Goal: Task Accomplishment & Management: Manage account settings

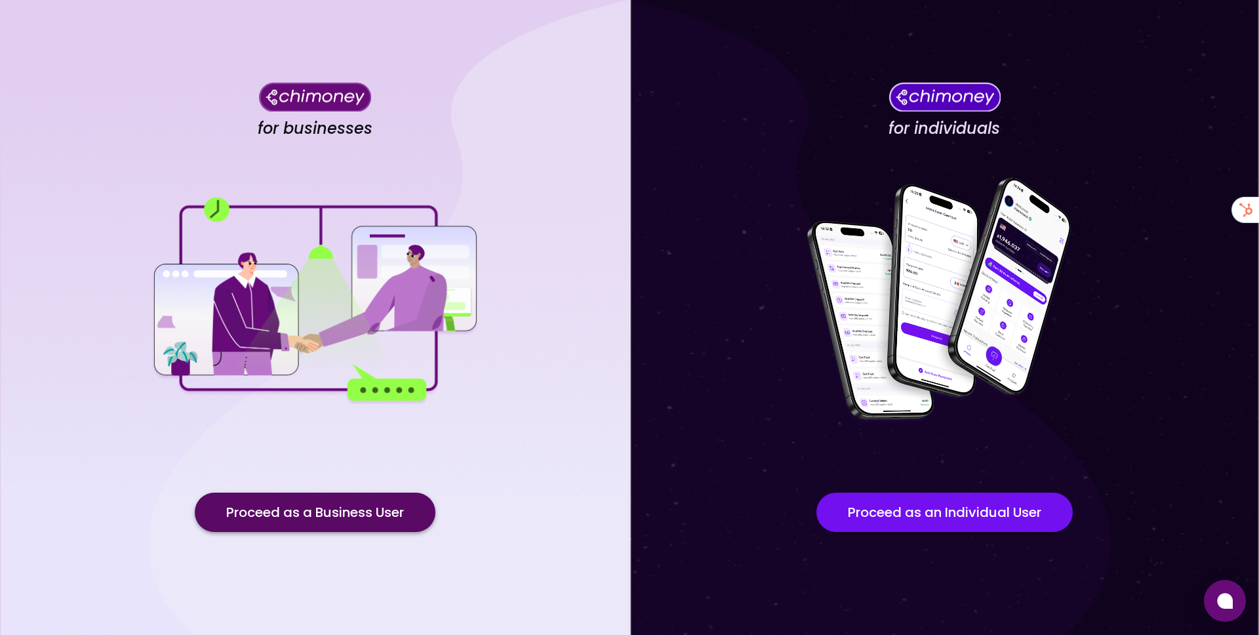
click at [308, 513] on button "Proceed as a Business User" at bounding box center [315, 511] width 241 height 39
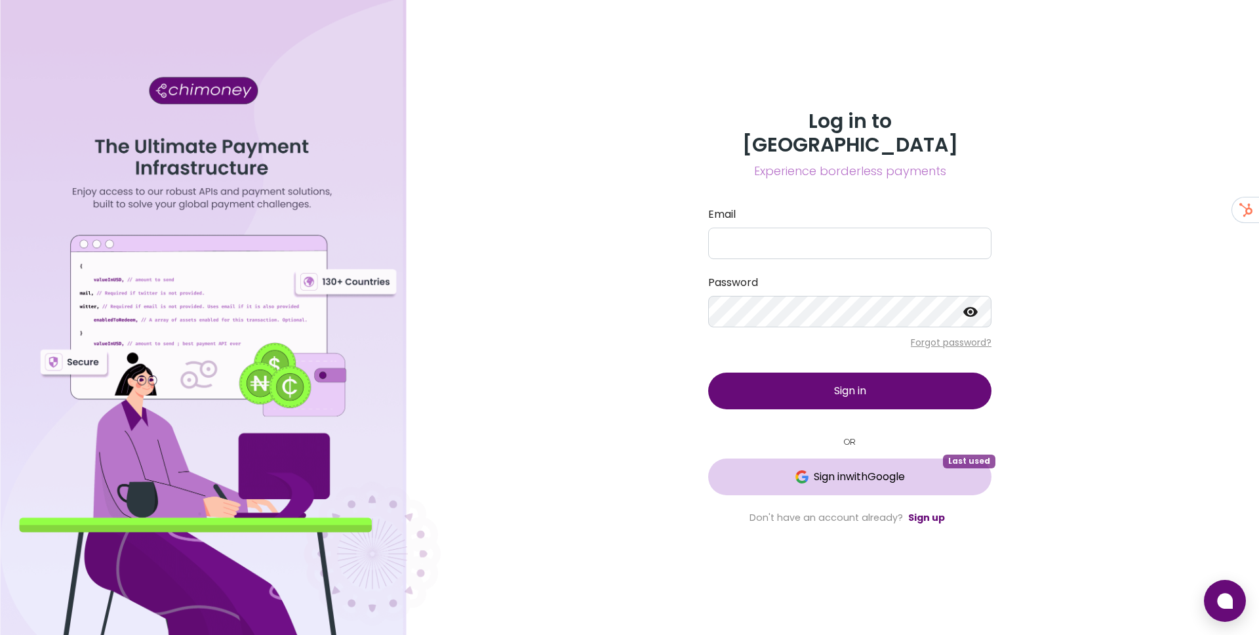
click at [781, 472] on span "Sign in with Google" at bounding box center [849, 477] width 231 height 16
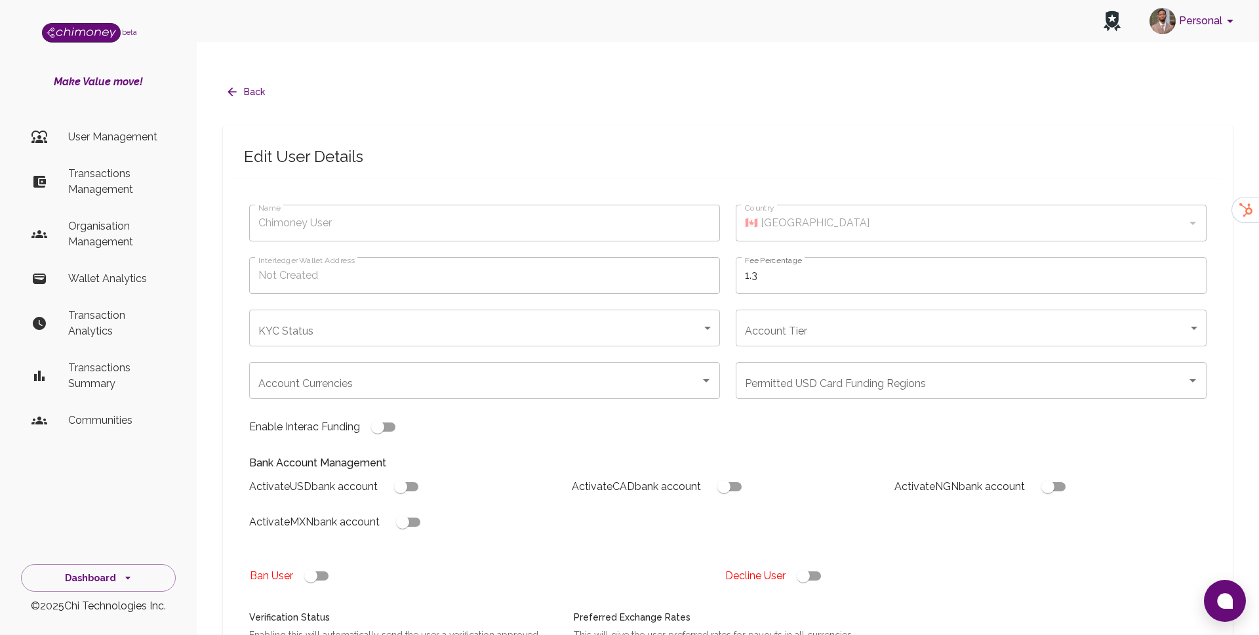
type input "completed"
type input "tier-3"
checkbox input "true"
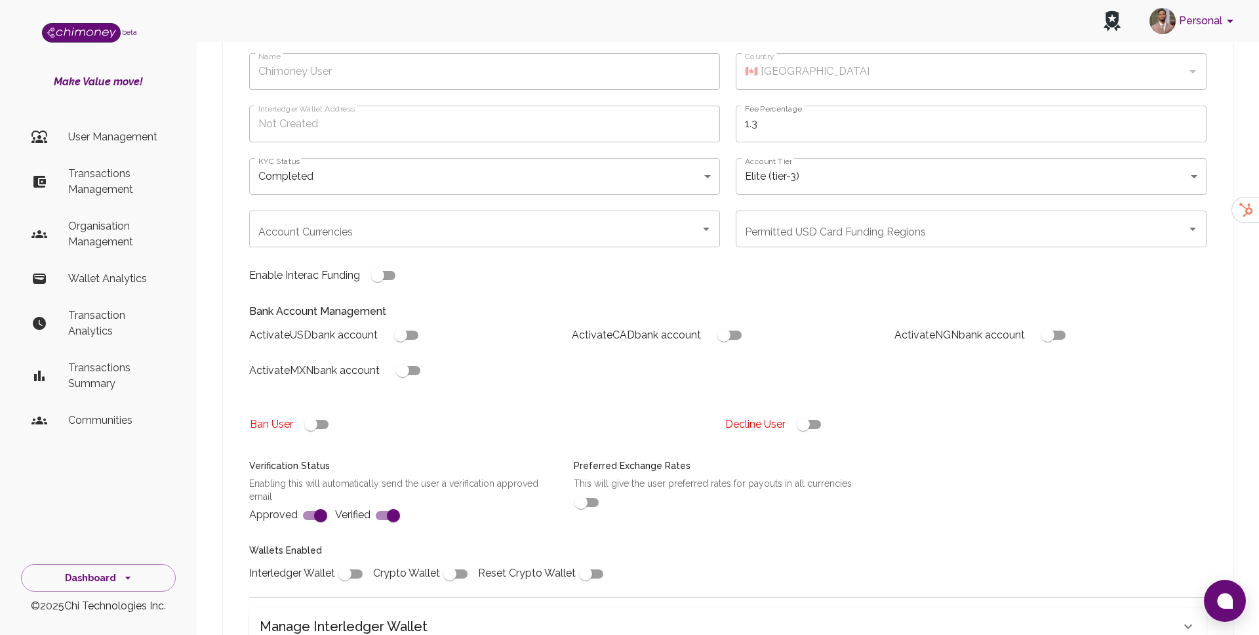
scroll to position [155, 0]
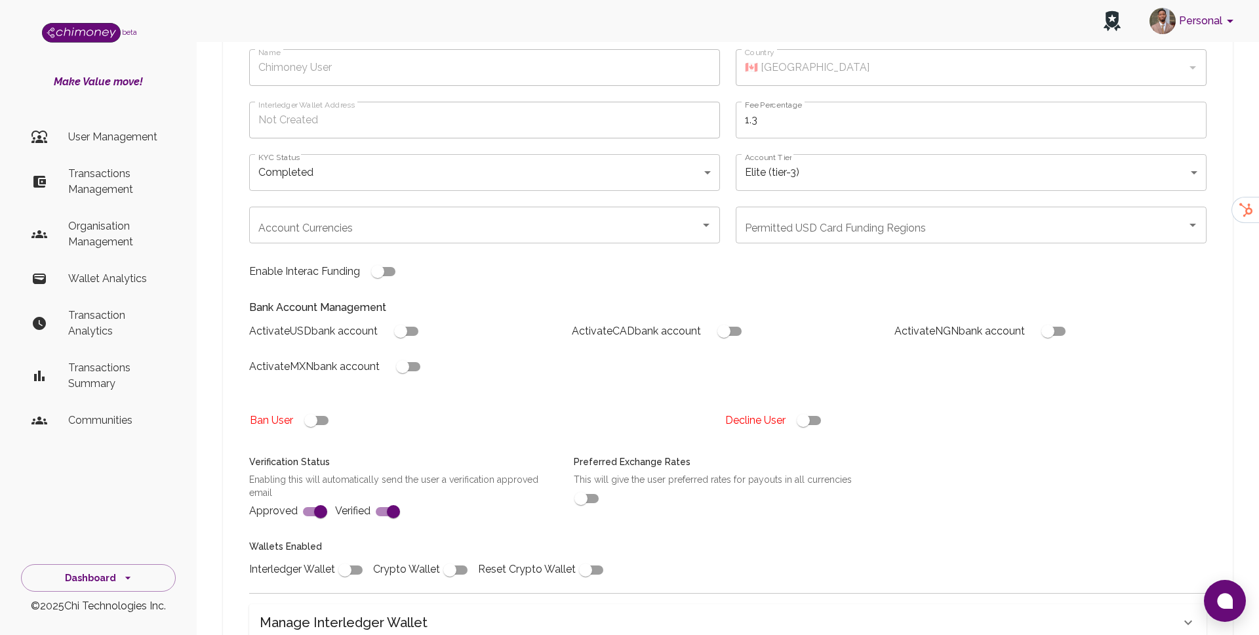
click at [731, 319] on input "checkbox" at bounding box center [723, 331] width 75 height 25
click at [731, 319] on input "checkbox" at bounding box center [736, 331] width 75 height 25
checkbox input "false"
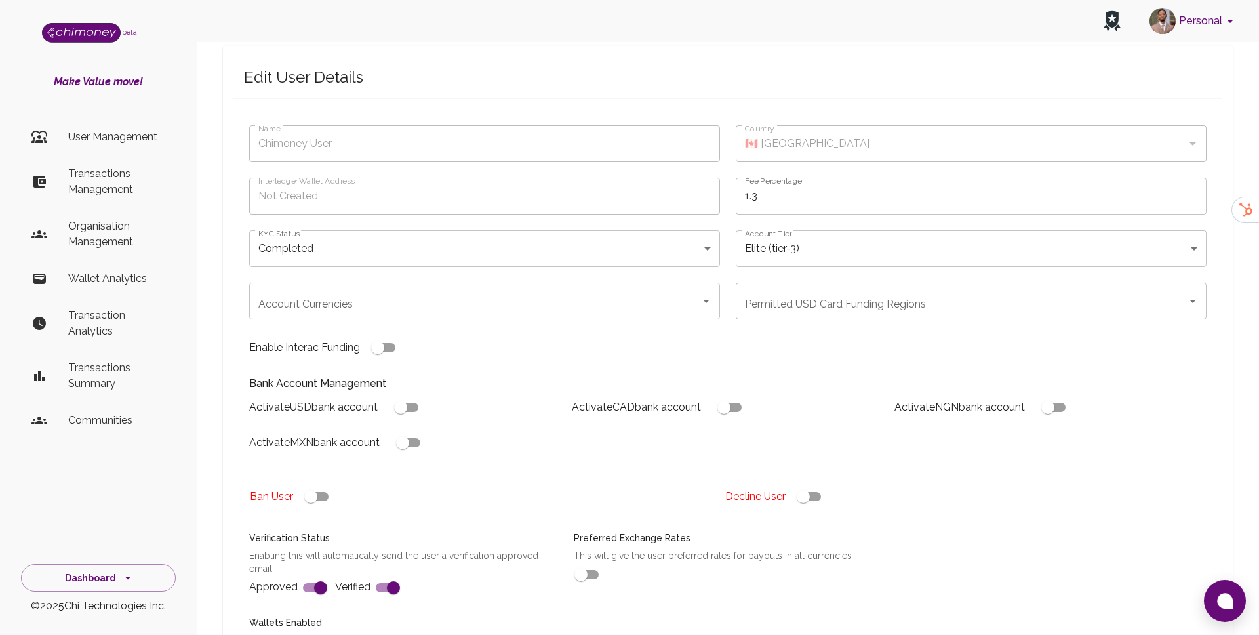
scroll to position [76, 0]
click at [445, 292] on input "Account Currencies" at bounding box center [474, 304] width 439 height 25
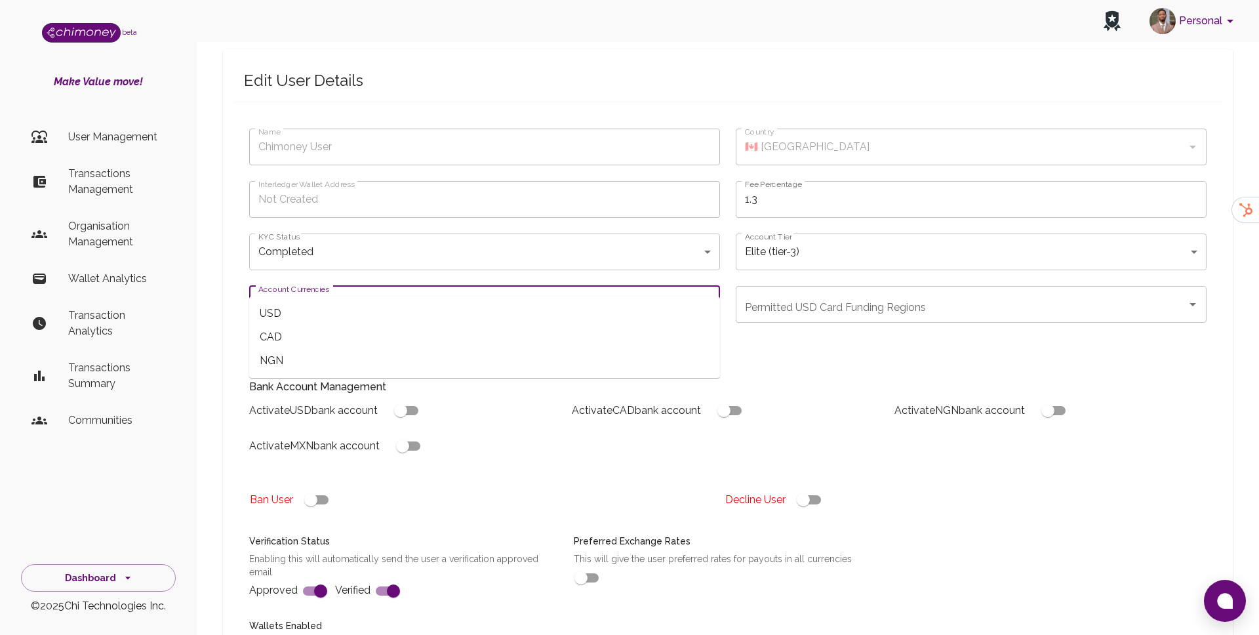
click at [579, 416] on div "Activate USD bank account Activate CAD bank account Activate NGN bank account A…" at bounding box center [723, 422] width 968 height 71
click at [324, 286] on div "Account Currencies Account Currencies" at bounding box center [484, 304] width 471 height 37
click at [434, 341] on span "CAD" at bounding box center [484, 337] width 471 height 24
click at [503, 292] on input "Account Currencies" at bounding box center [491, 304] width 371 height 25
click at [499, 423] on div "Activate MXN bank account" at bounding box center [400, 440] width 323 height 35
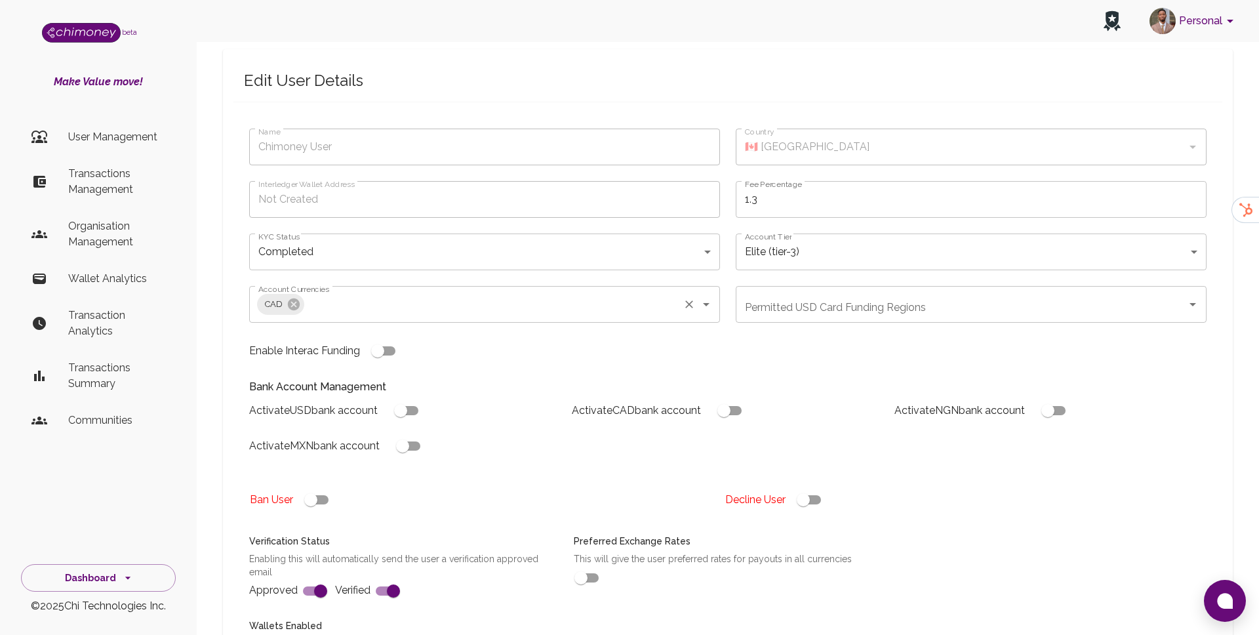
click at [562, 292] on input "Account Currencies" at bounding box center [491, 304] width 371 height 25
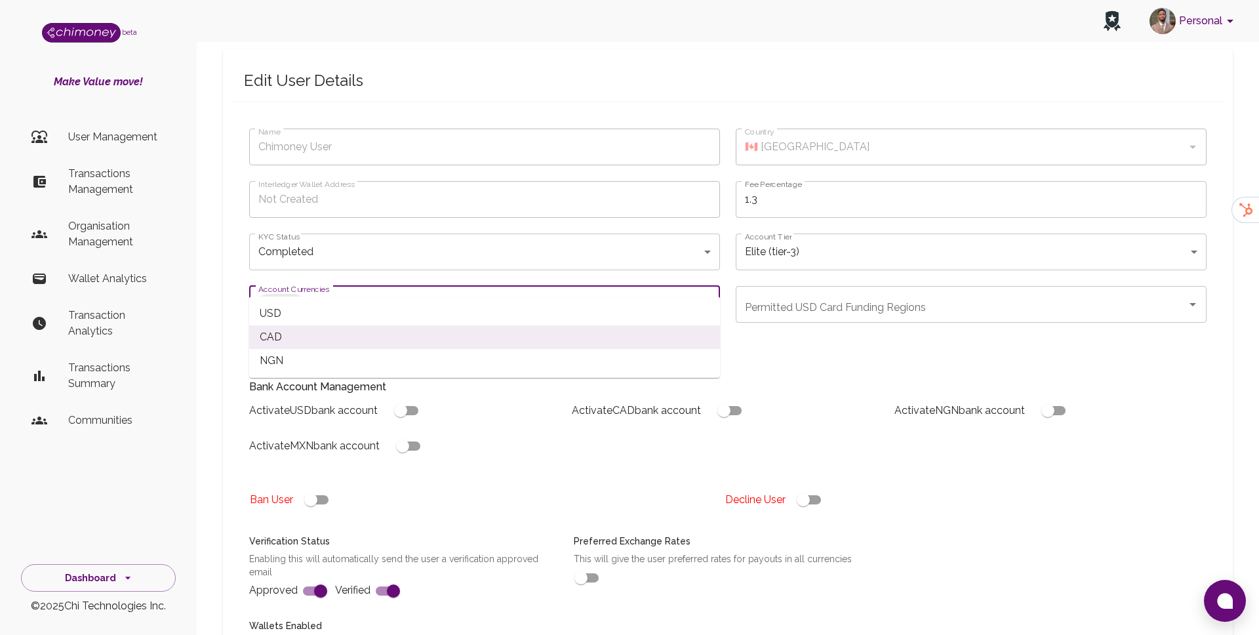
click at [379, 312] on span "USD" at bounding box center [484, 314] width 471 height 24
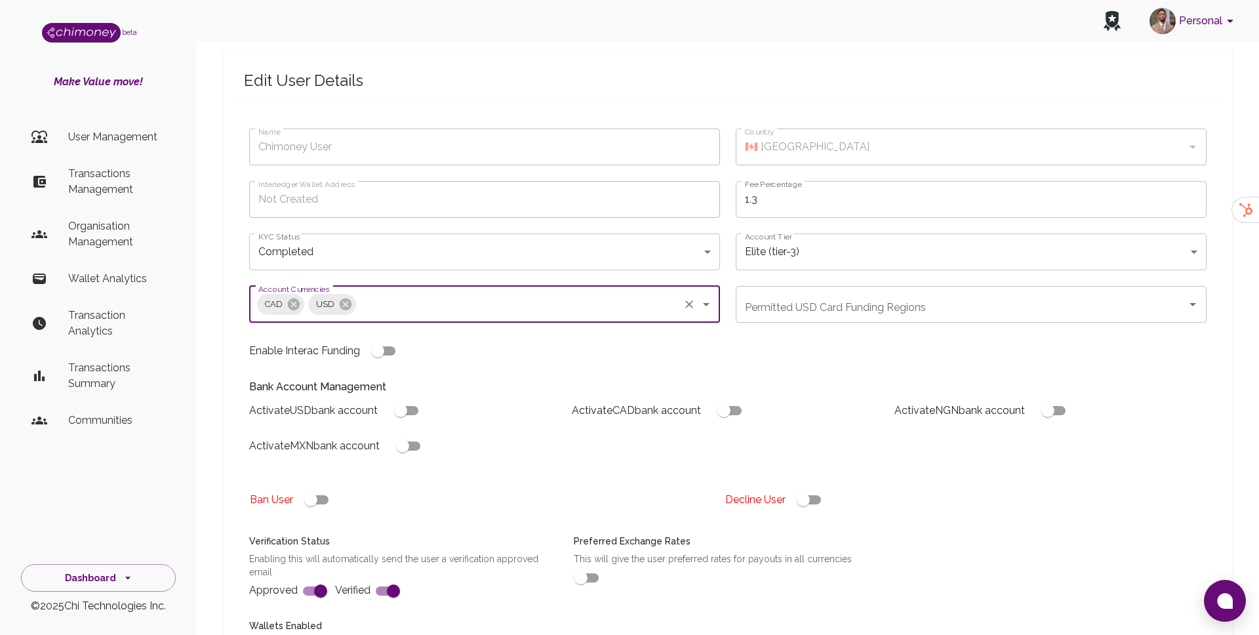
click at [431, 286] on div "CAD USD Account Currencies" at bounding box center [484, 304] width 471 height 37
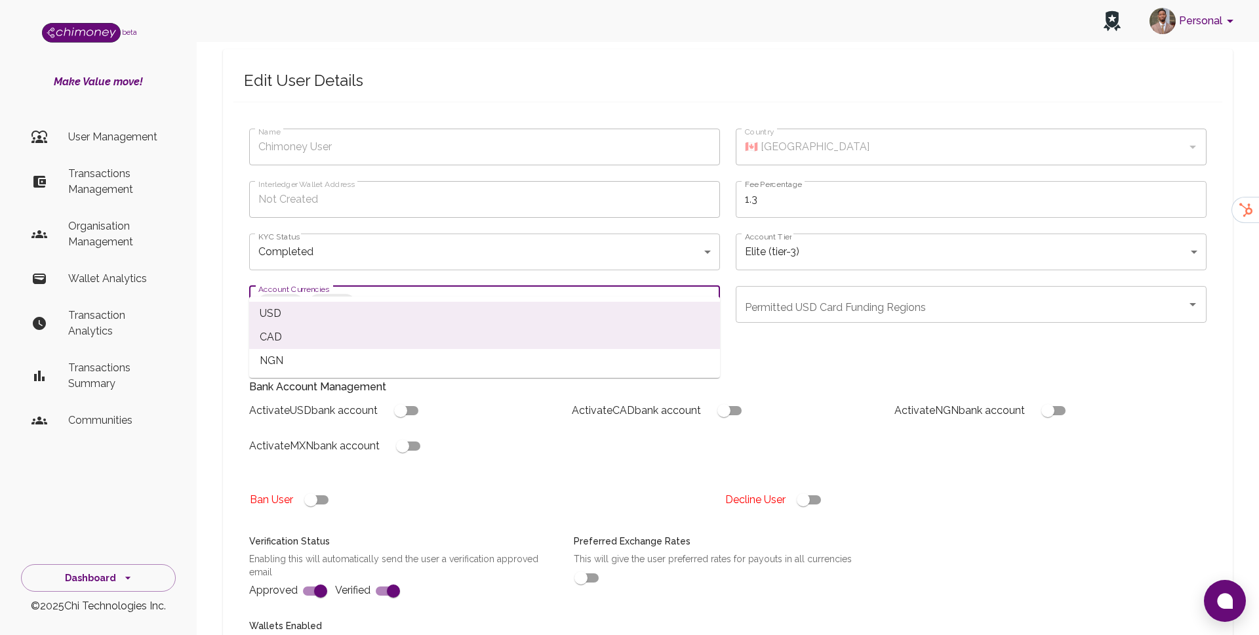
click at [343, 357] on span "NGN" at bounding box center [484, 361] width 471 height 24
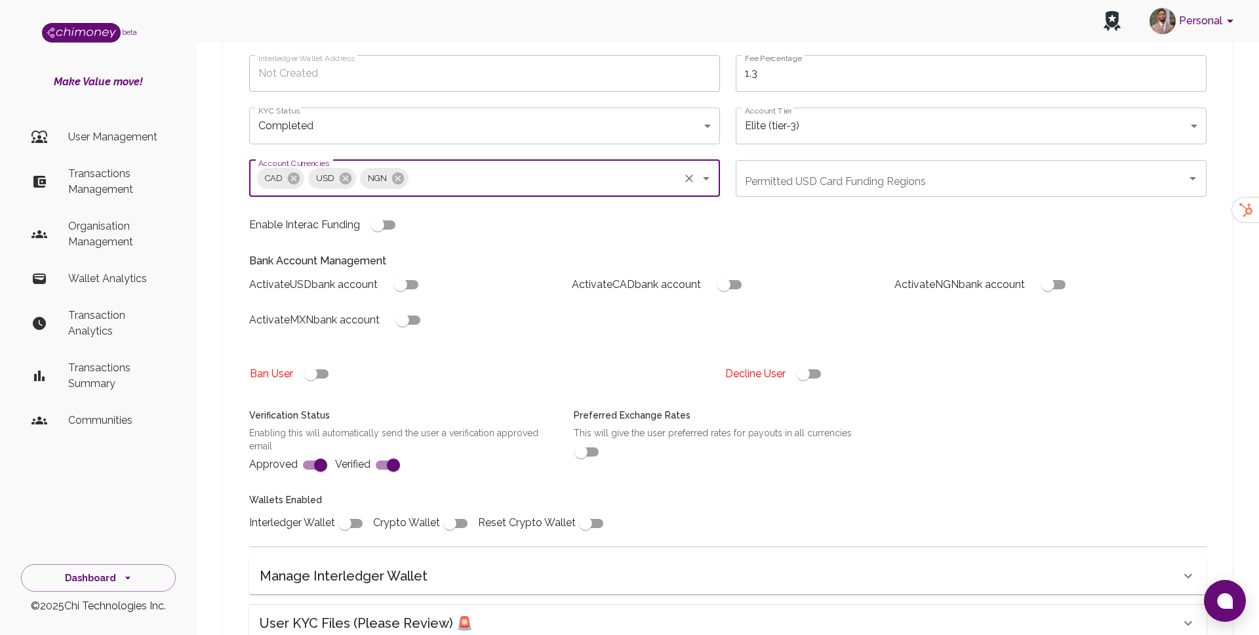
scroll to position [200, 0]
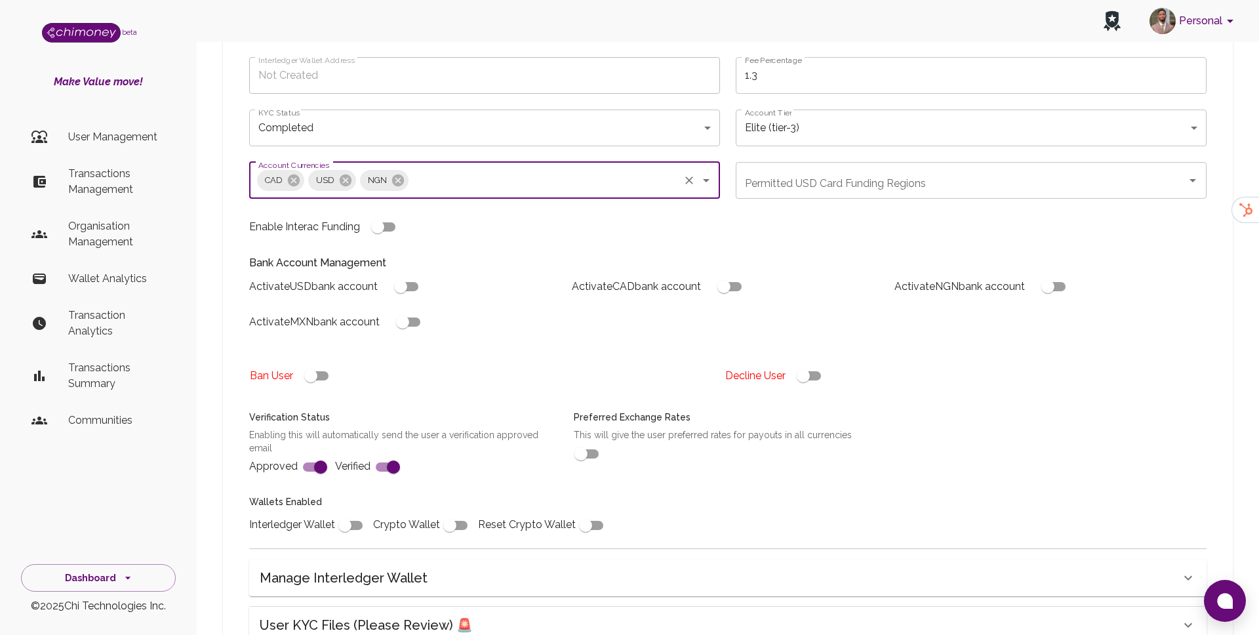
click at [839, 162] on div "Permitted USD Card Funding Regions Permitted USD Card Funding Regions" at bounding box center [970, 180] width 471 height 37
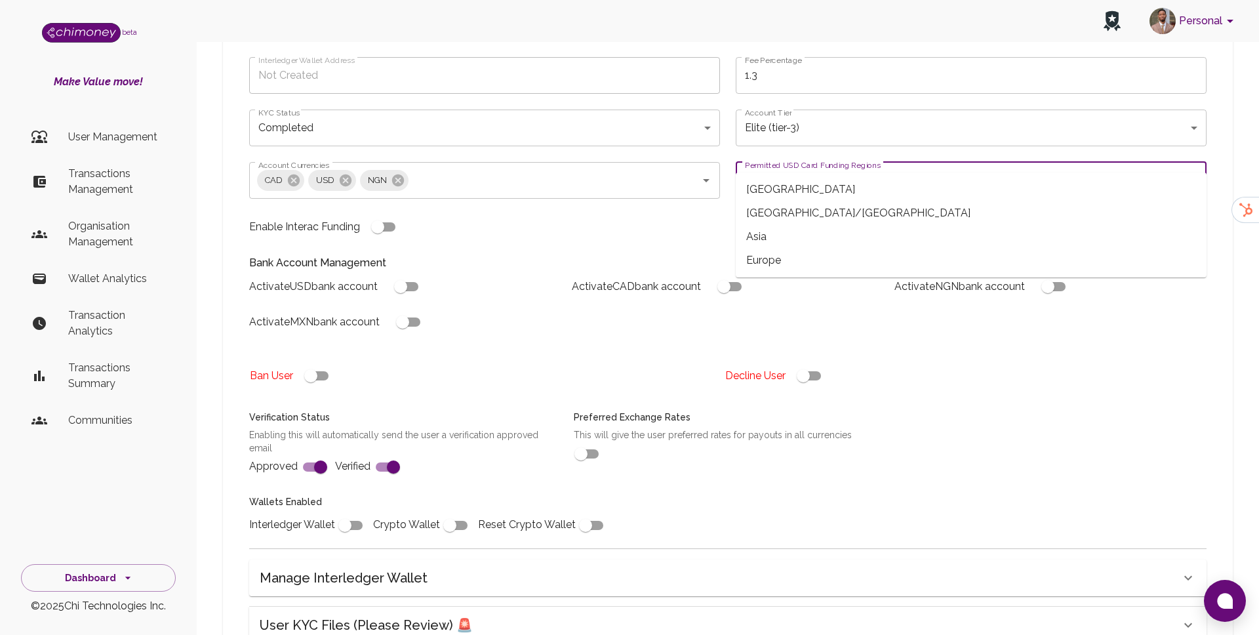
click at [796, 216] on span "[GEOGRAPHIC_DATA]/[GEOGRAPHIC_DATA]" at bounding box center [970, 213] width 471 height 24
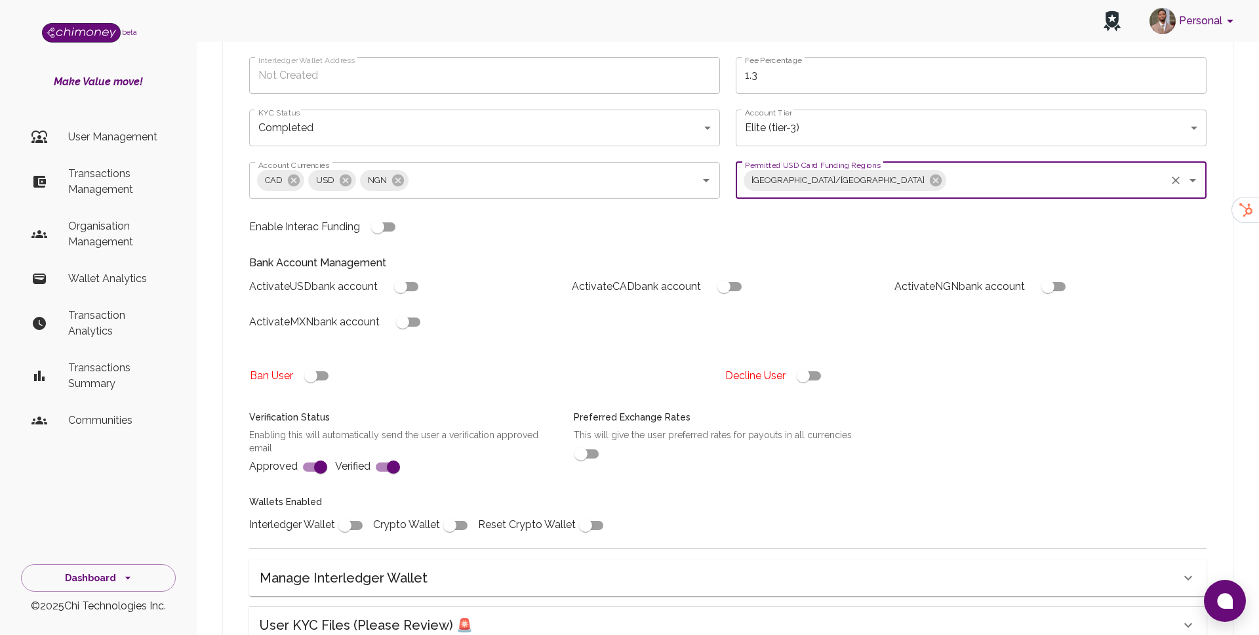
click at [948, 168] on input "Permitted USD Card Funding Regions" at bounding box center [1056, 180] width 216 height 25
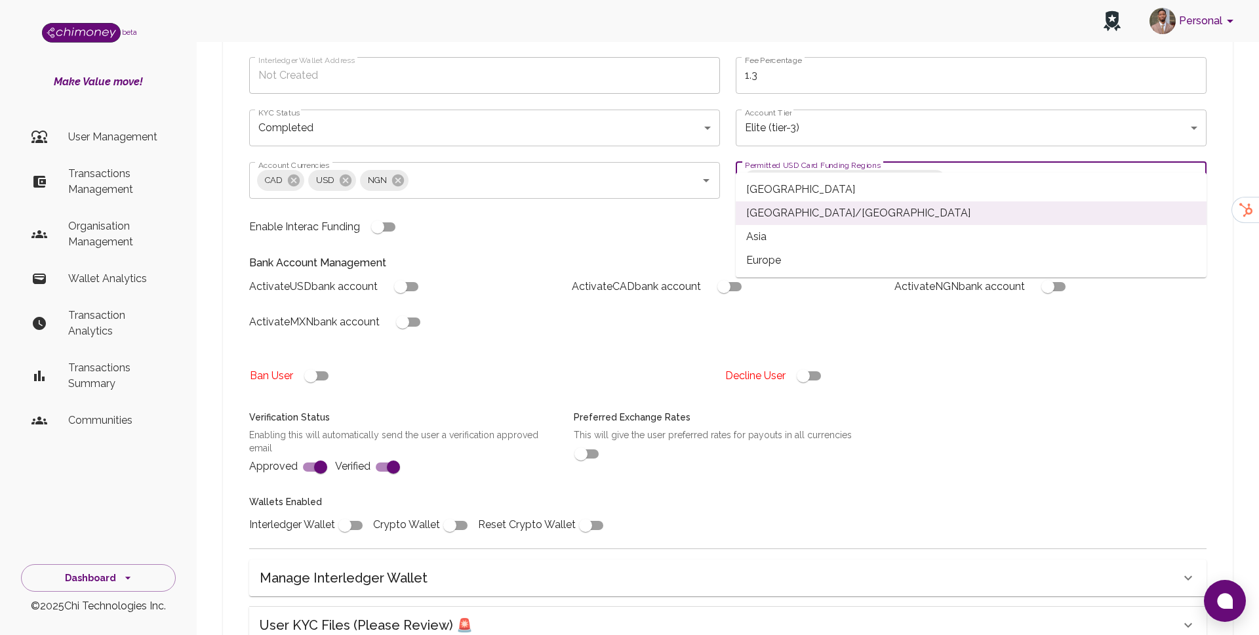
click at [781, 260] on span "Europe" at bounding box center [970, 260] width 471 height 24
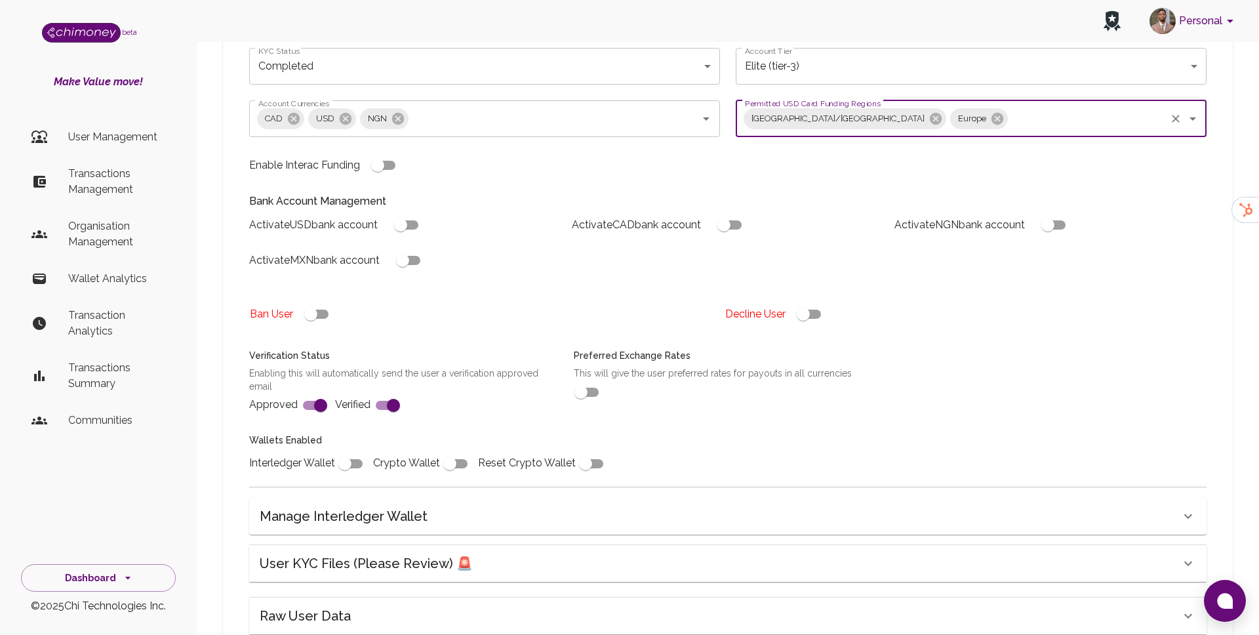
scroll to position [278, 0]
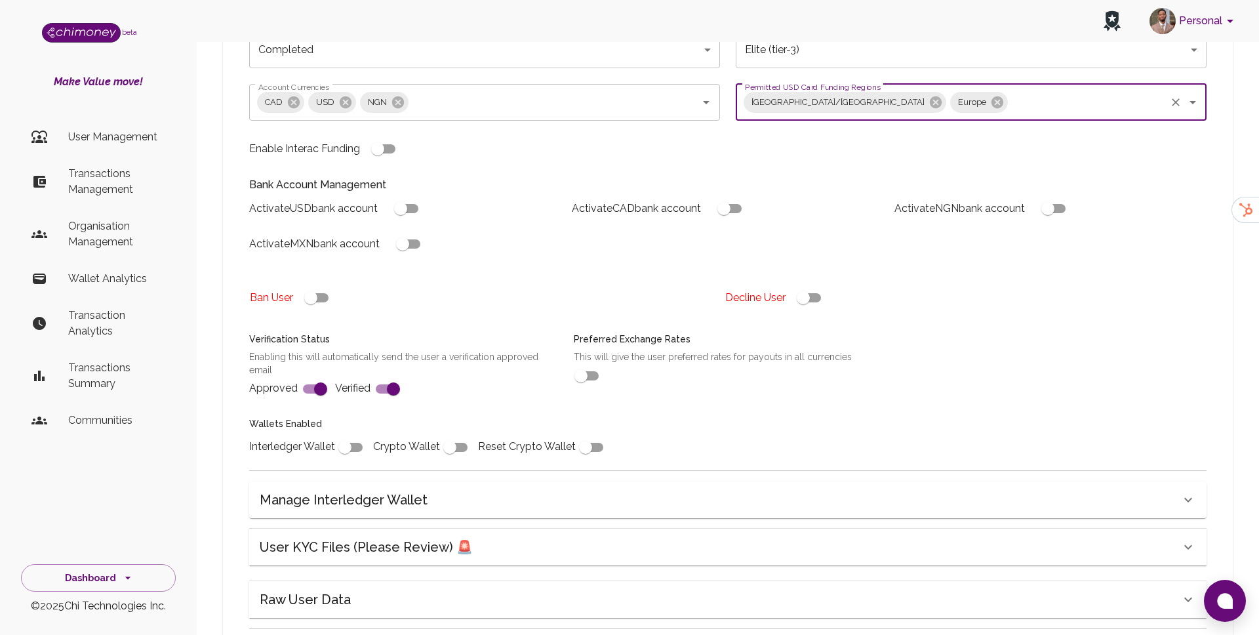
click at [384, 136] on input "checkbox" at bounding box center [377, 148] width 75 height 25
checkbox input "true"
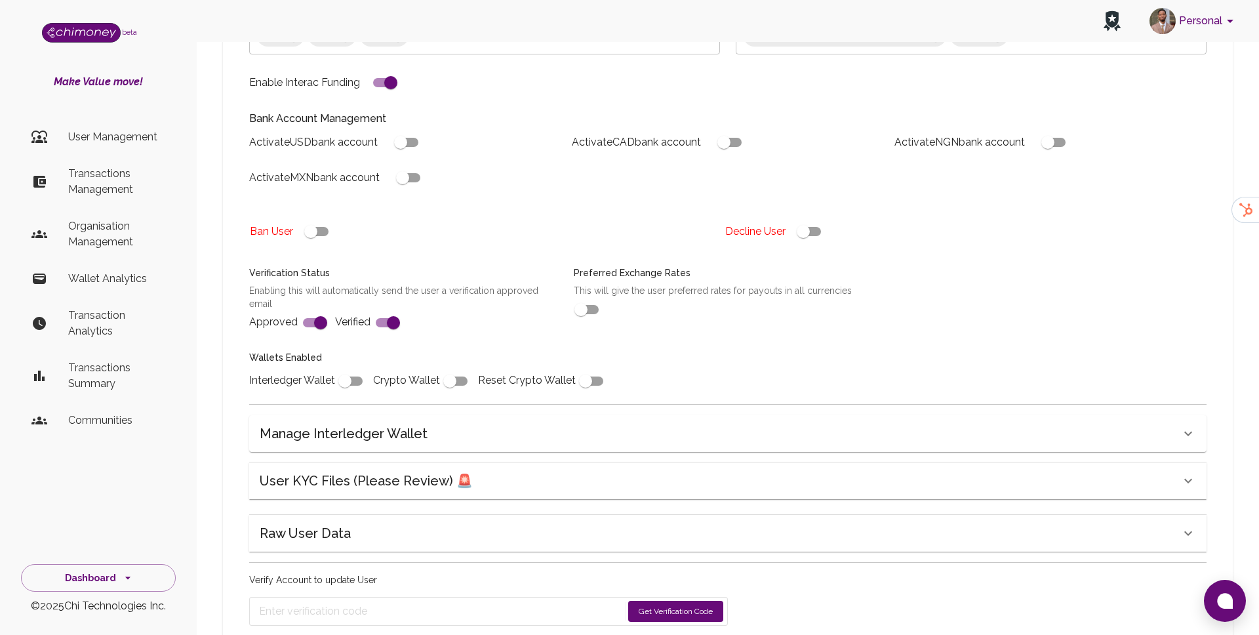
scroll to position [347, 0]
click at [349, 366] on input "checkbox" at bounding box center [344, 378] width 75 height 25
checkbox input "true"
click at [669, 598] on button "Get Verification Code" at bounding box center [675, 608] width 95 height 21
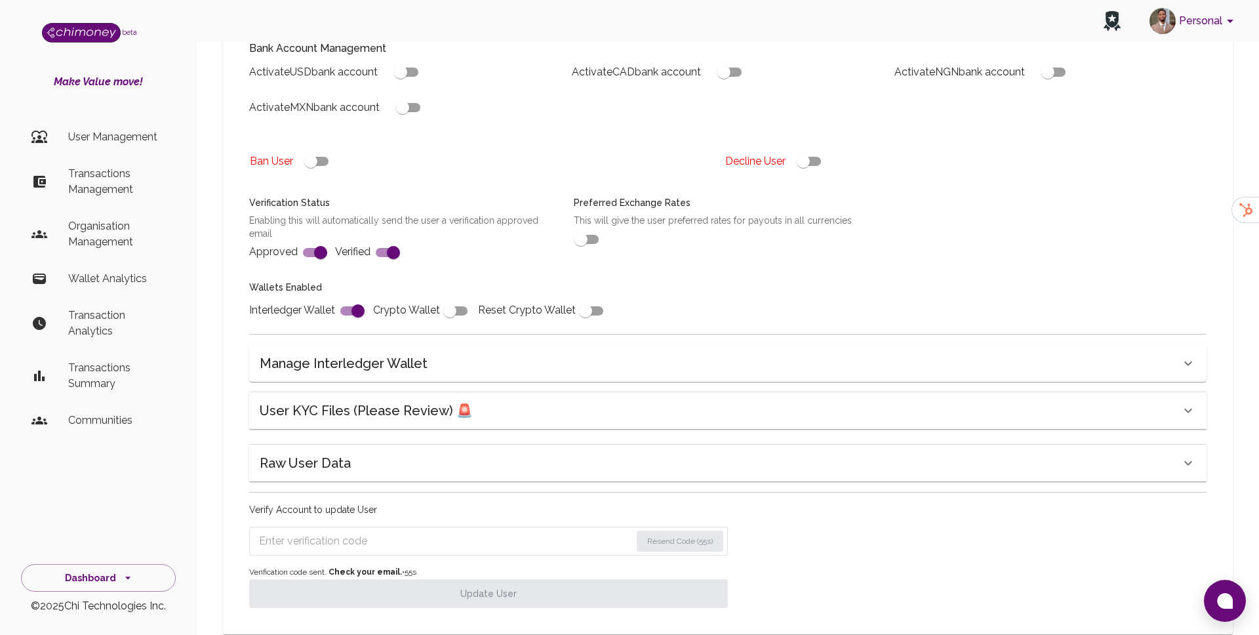
scroll to position [419, 0]
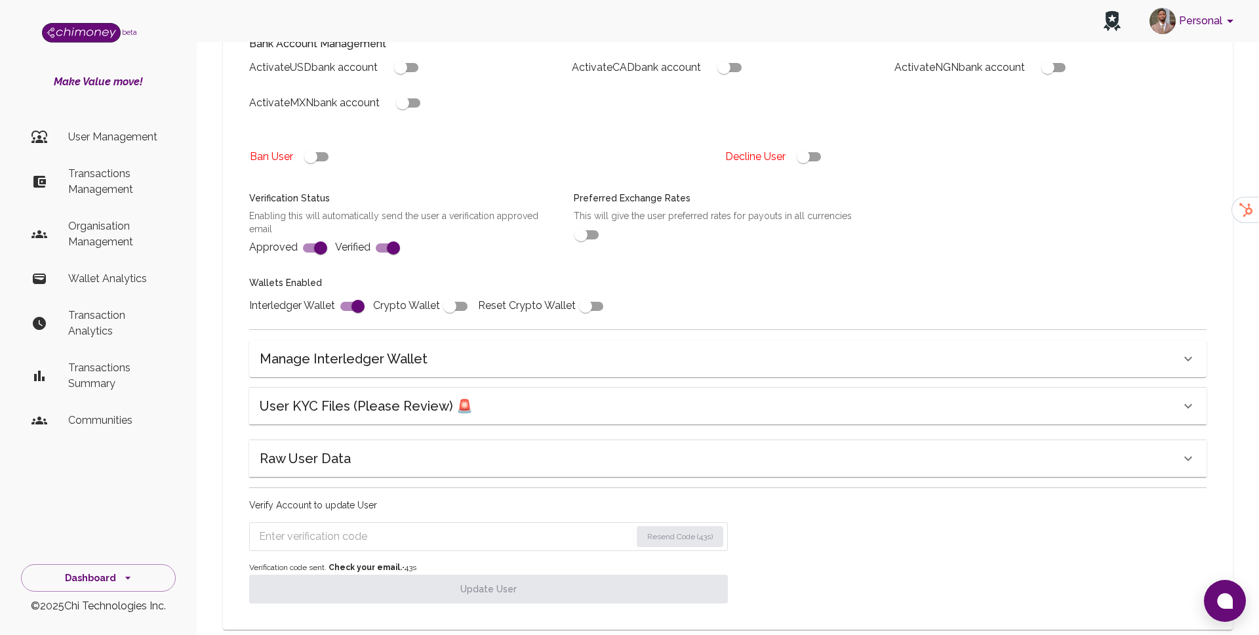
click at [439, 529] on div "Verify Account to update User Resend Code (43s) Verification code sent. Check y…" at bounding box center [488, 550] width 479 height 105
click at [440, 526] on input "Enter verification code" at bounding box center [445, 536] width 372 height 21
paste input "0400"
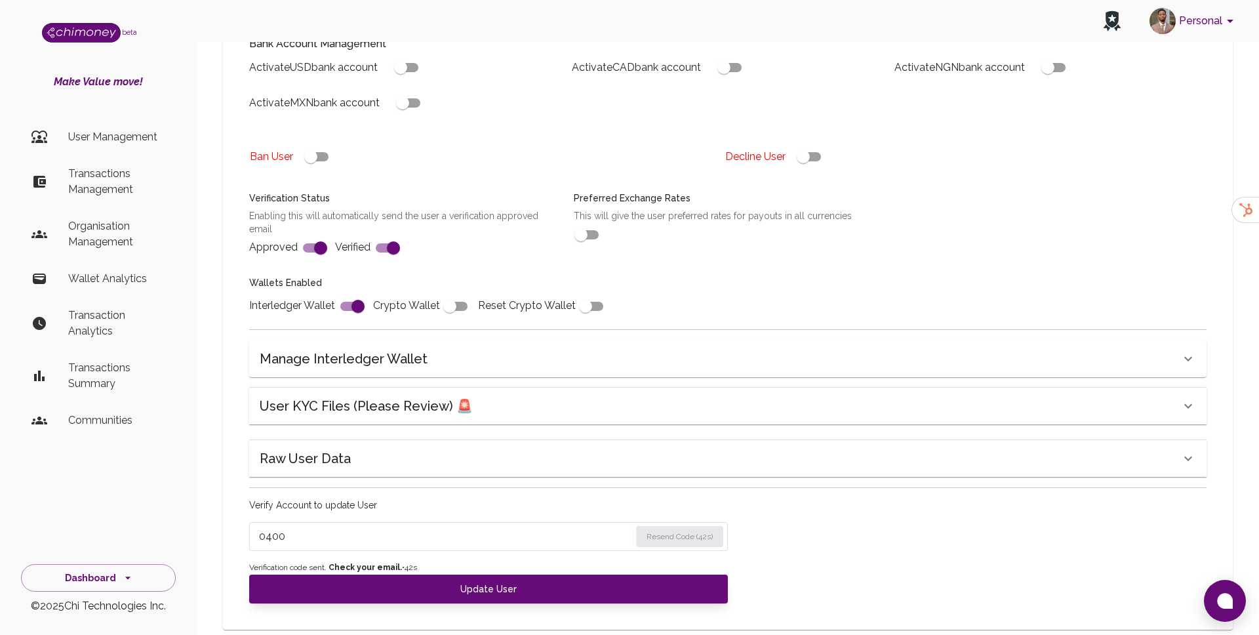
click at [440, 526] on input "0400" at bounding box center [444, 536] width 371 height 21
type input "0400"
click at [449, 561] on span "Verification code sent. Check your email. • 40 s" at bounding box center [488, 567] width 479 height 13
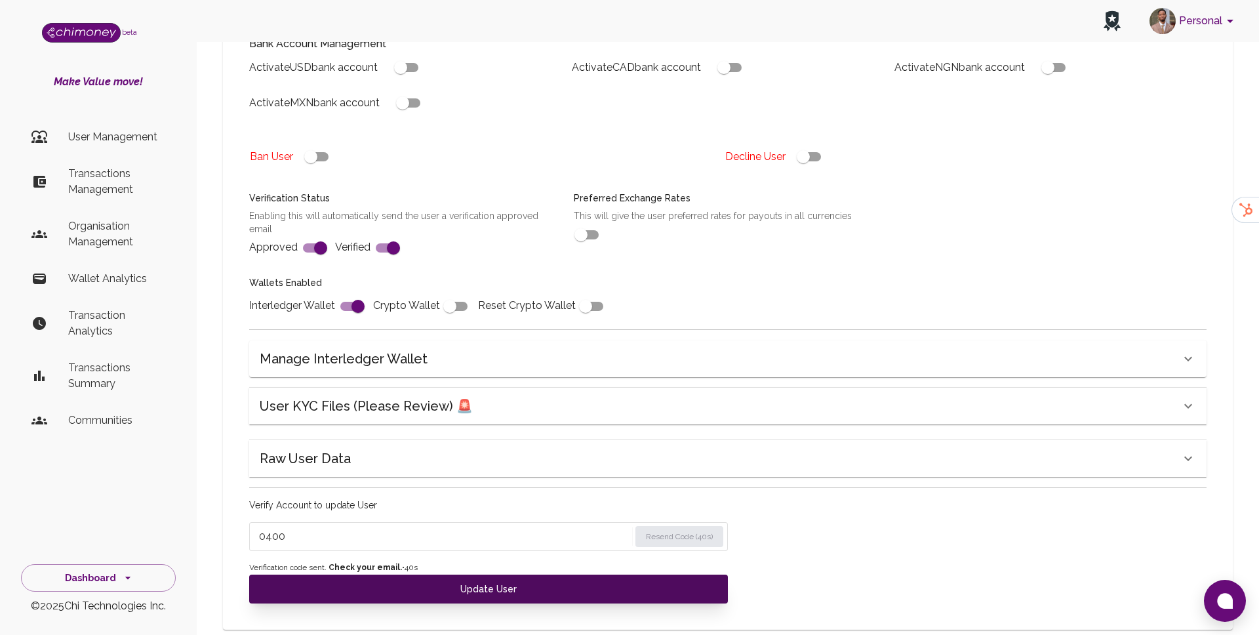
click at [447, 574] on button "Update User" at bounding box center [488, 588] width 479 height 29
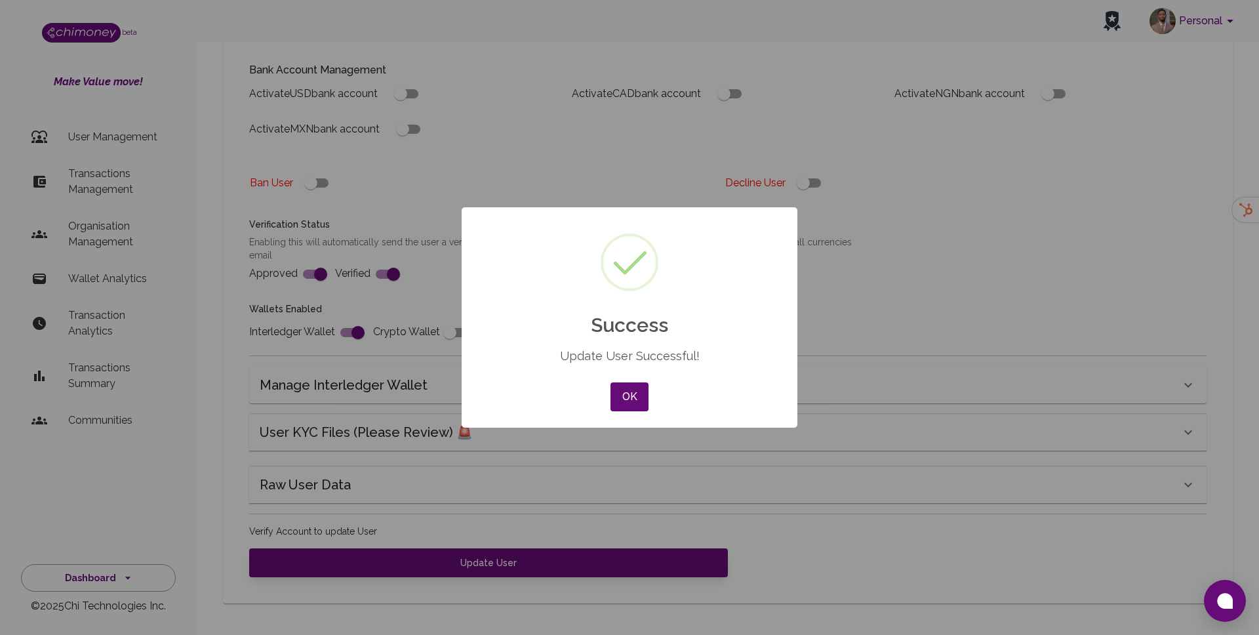
scroll to position [366, 0]
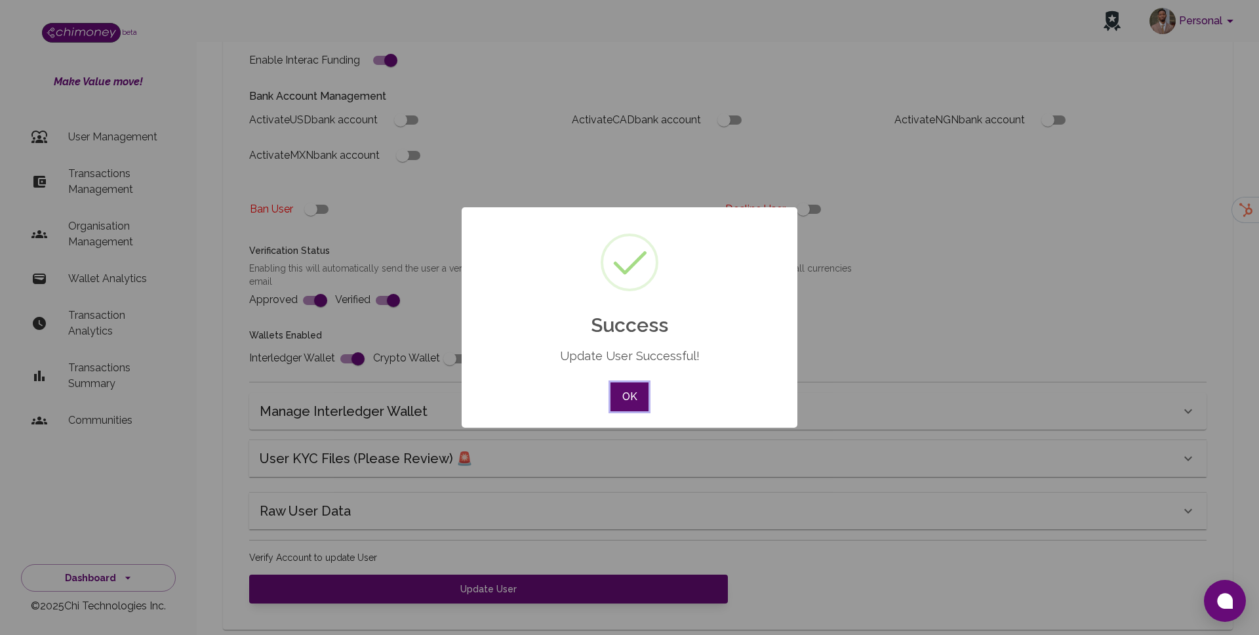
click at [610, 401] on button "OK" at bounding box center [629, 396] width 38 height 29
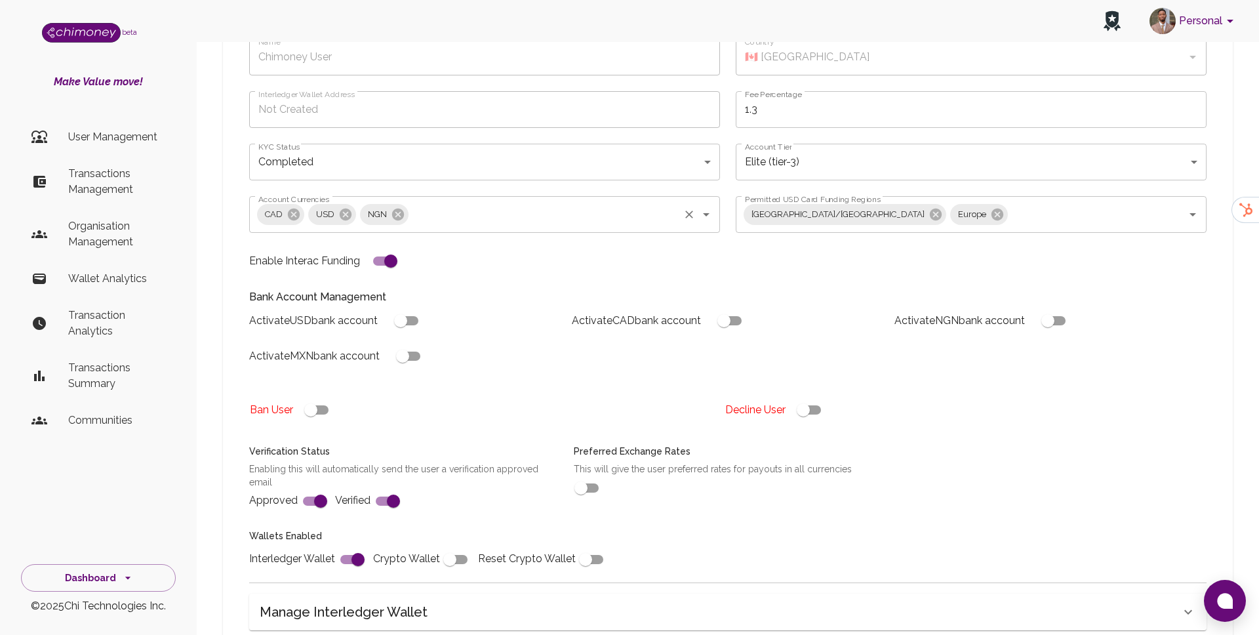
scroll to position [0, 0]
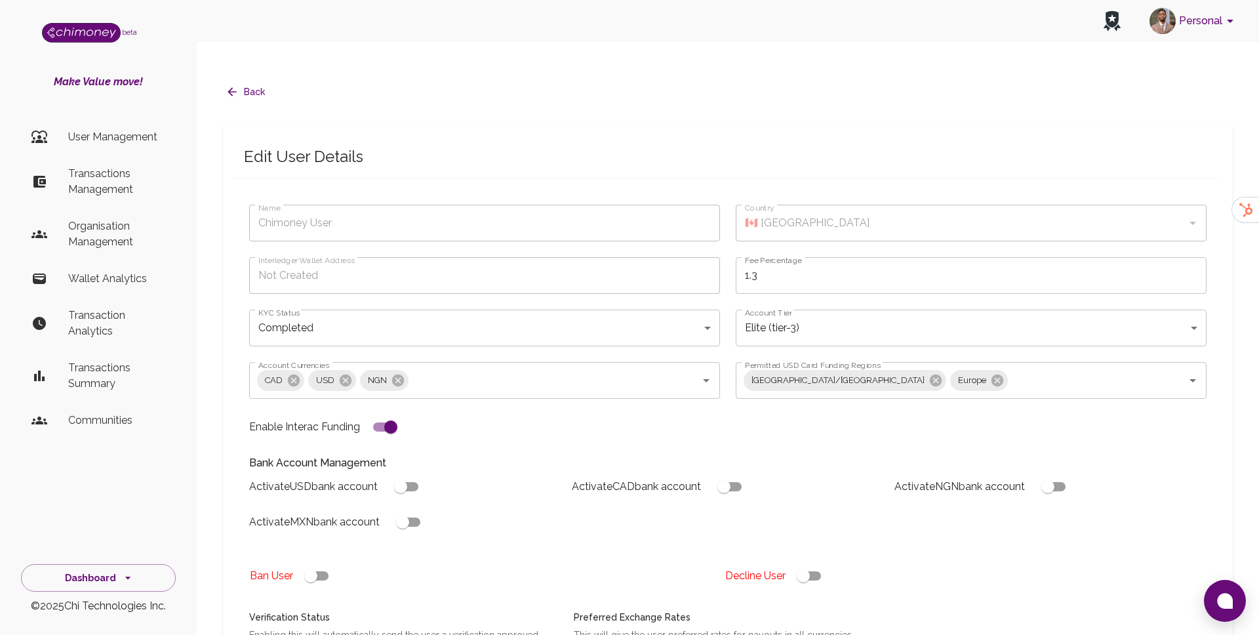
click at [780, 307] on label "Account Tier" at bounding box center [768, 312] width 47 height 11
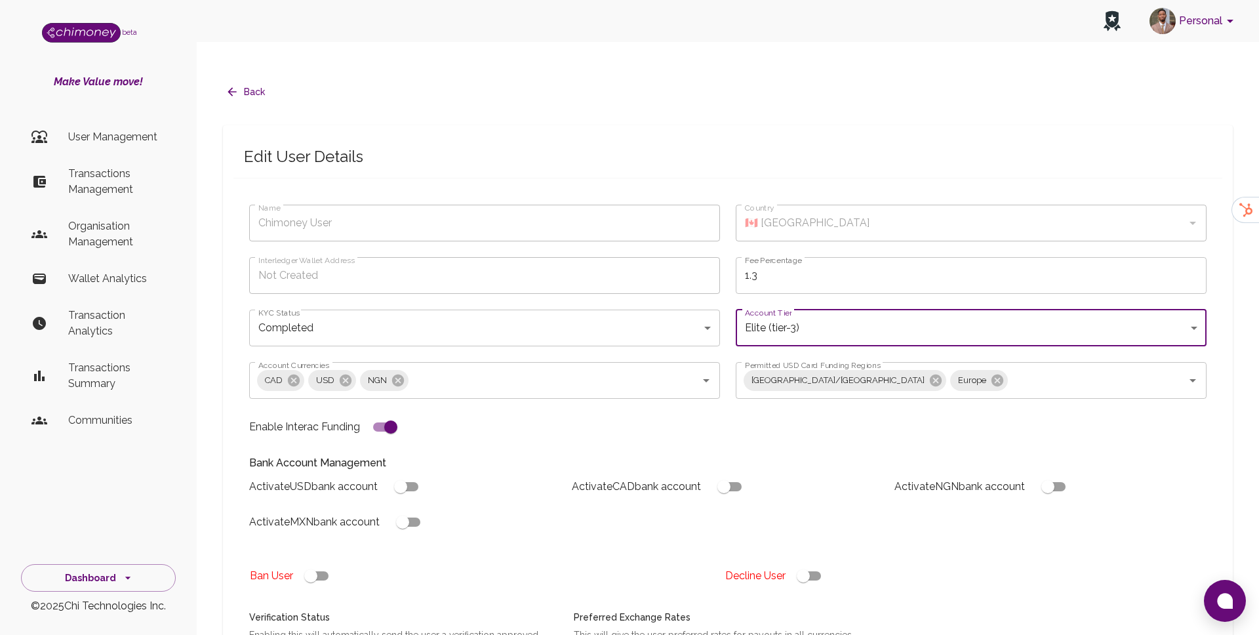
click at [780, 307] on label "Account Tier" at bounding box center [768, 312] width 47 height 11
click at [357, 295] on body "Personal beta Make Value move! User Management Transactions Management Organisa…" at bounding box center [629, 513] width 1259 height 1027
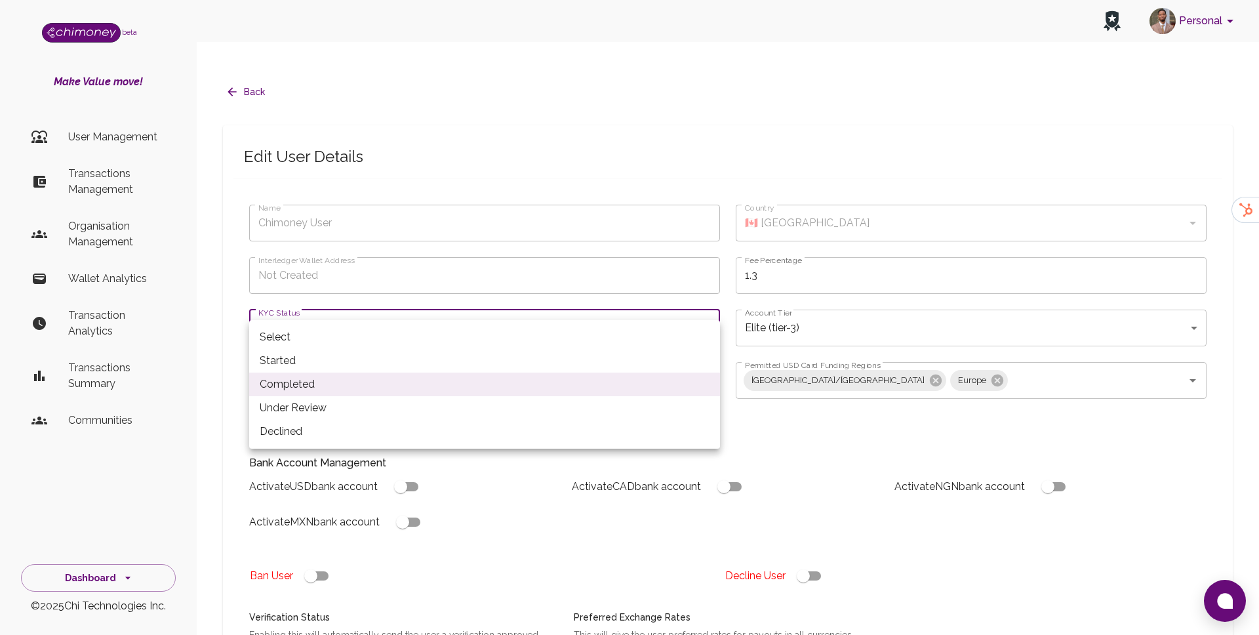
click at [625, 475] on div at bounding box center [629, 317] width 1259 height 635
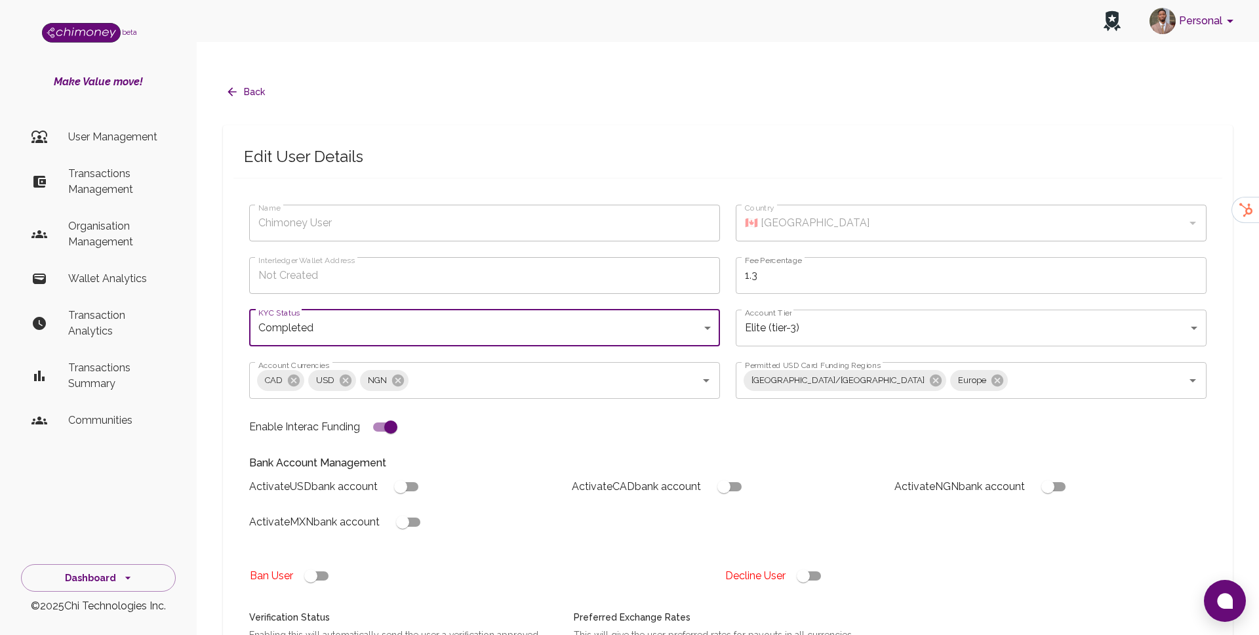
click at [625, 475] on div "Activate USD bank account Activate CAD bank account Activate NGN bank account A…" at bounding box center [723, 498] width 968 height 71
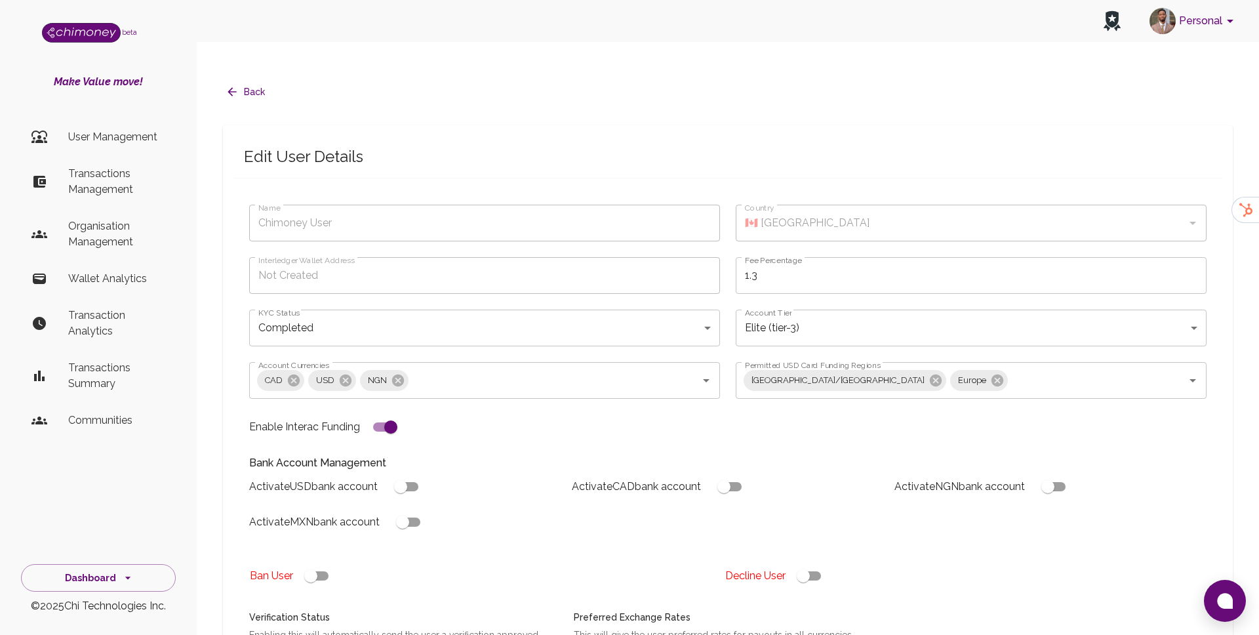
click at [625, 475] on div "Activate USD bank account Activate CAD bank account Activate NGN bank account A…" at bounding box center [723, 498] width 968 height 71
click at [632, 455] on p "Bank Account Management" at bounding box center [727, 463] width 957 height 16
drag, startPoint x: 572, startPoint y: 461, endPoint x: 666, endPoint y: 467, distance: 93.9
click at [666, 477] on h6 "Activate CAD bank account" at bounding box center [636, 486] width 129 height 18
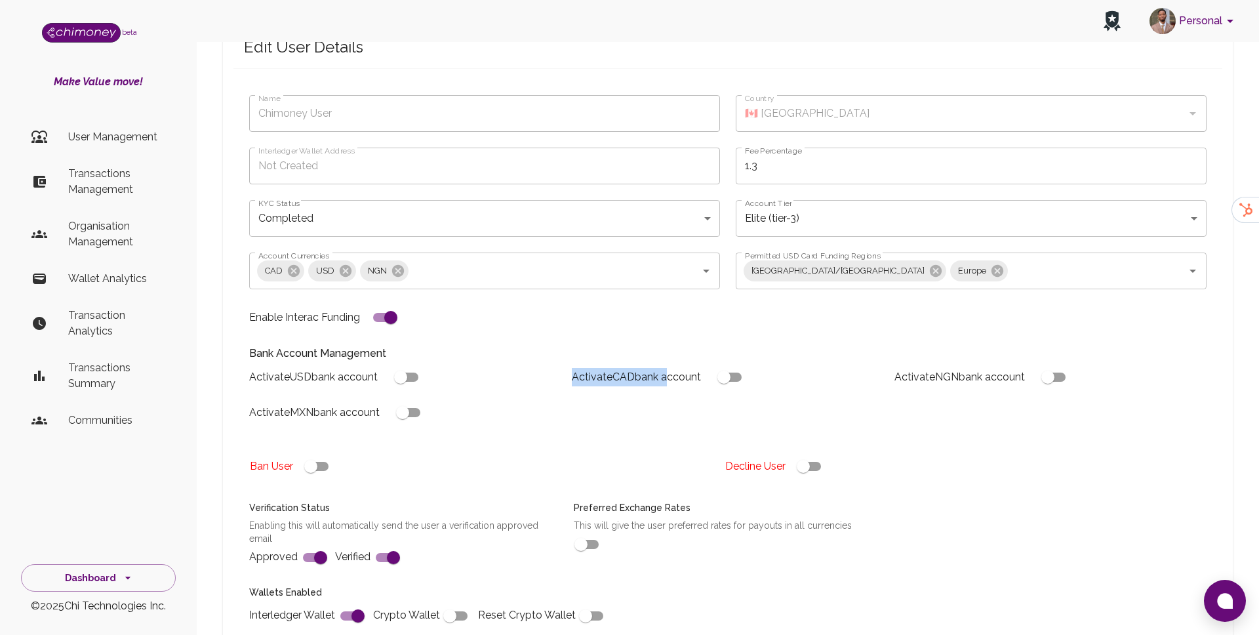
click at [541, 454] on div "Ban User" at bounding box center [482, 466] width 465 height 25
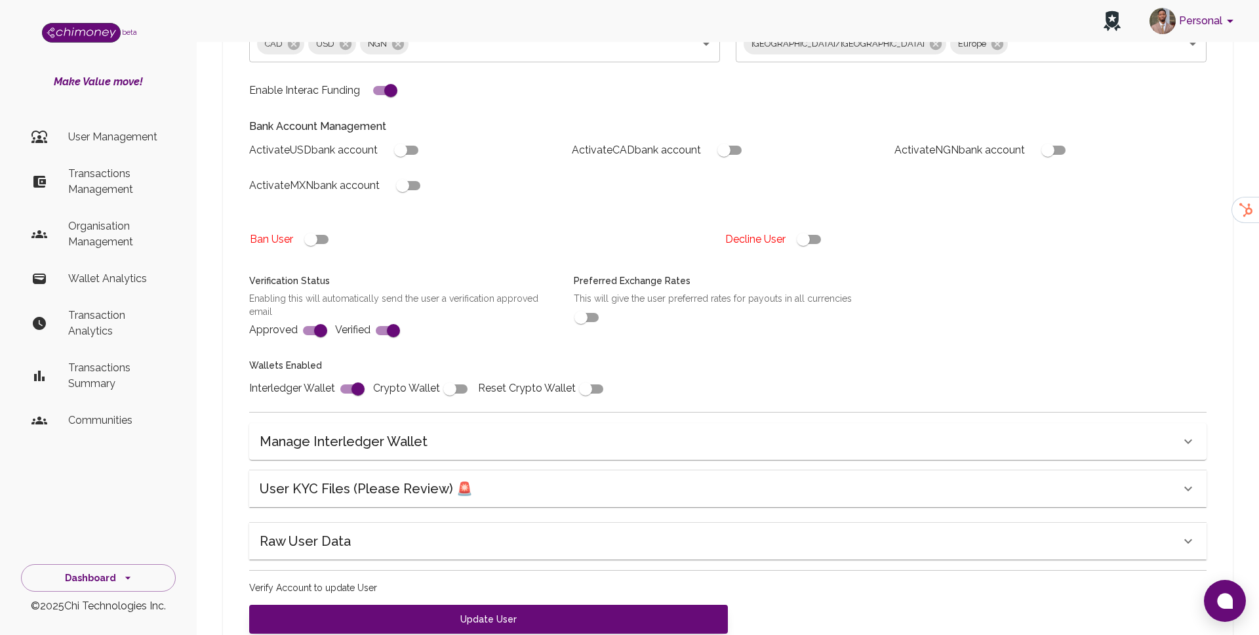
scroll to position [337, 0]
